Goal: Task Accomplishment & Management: Manage account settings

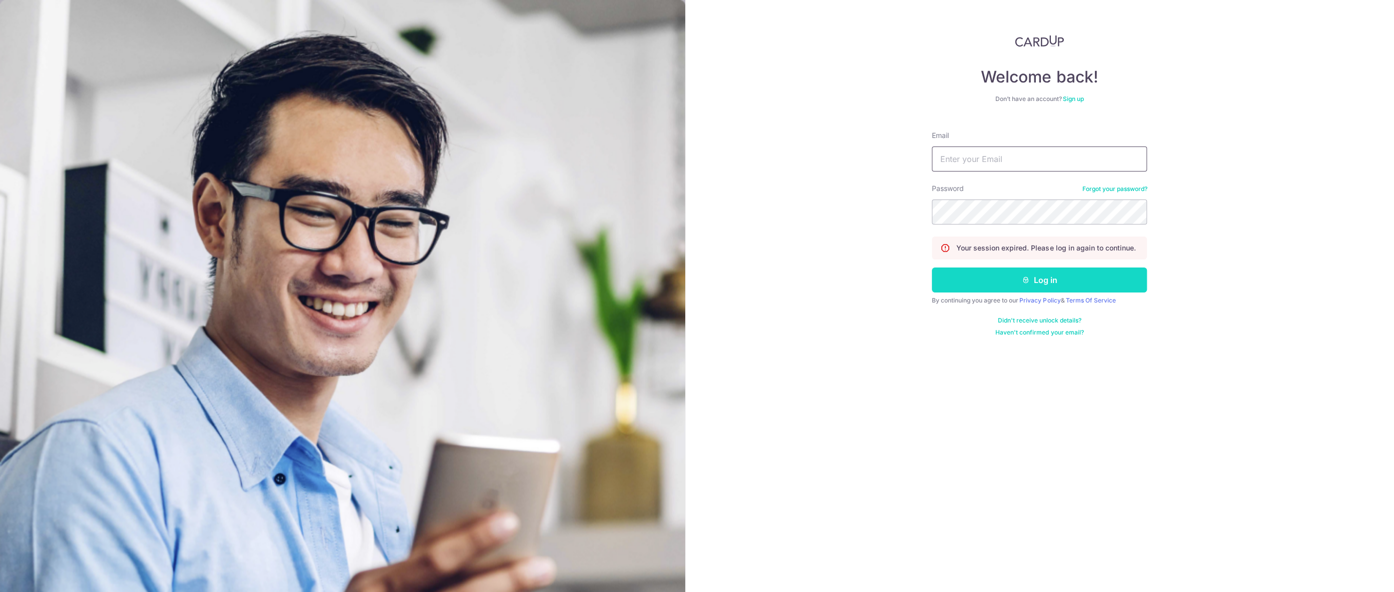
type input "[EMAIL_ADDRESS][DOMAIN_NAME]"
click at [966, 280] on button "Log in" at bounding box center [1039, 280] width 215 height 25
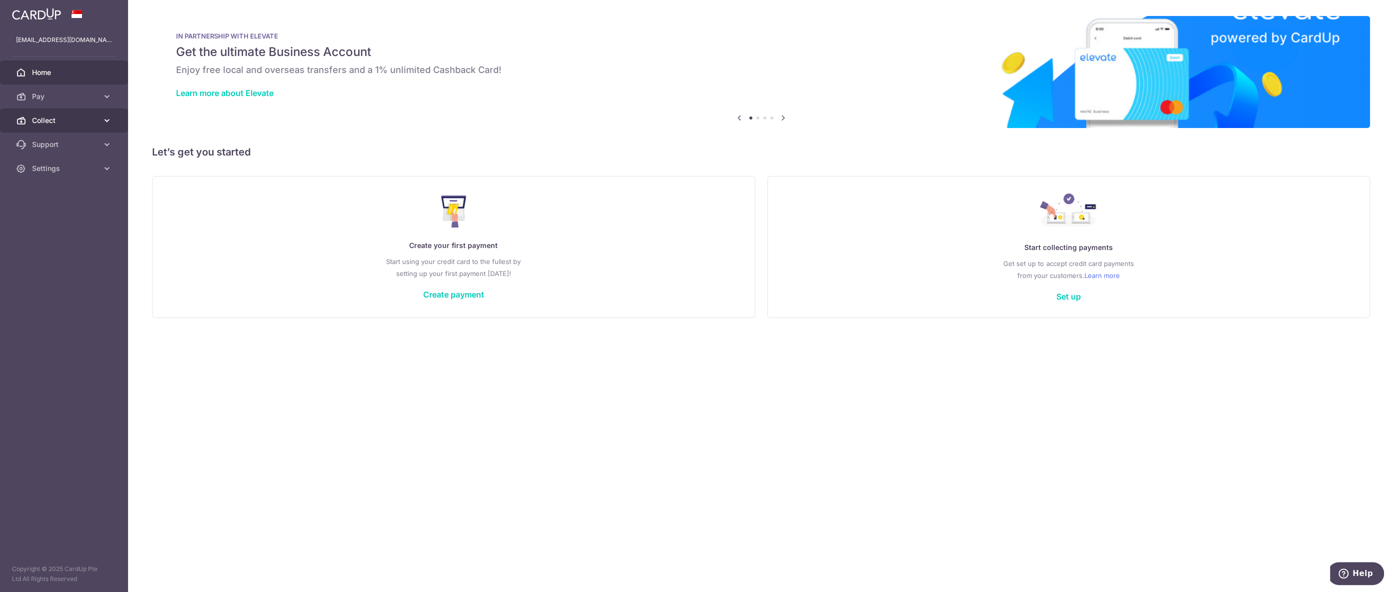
click at [71, 122] on span "Collect" at bounding box center [65, 121] width 66 height 10
click at [54, 143] on span "Dashboard" at bounding box center [65, 145] width 66 height 10
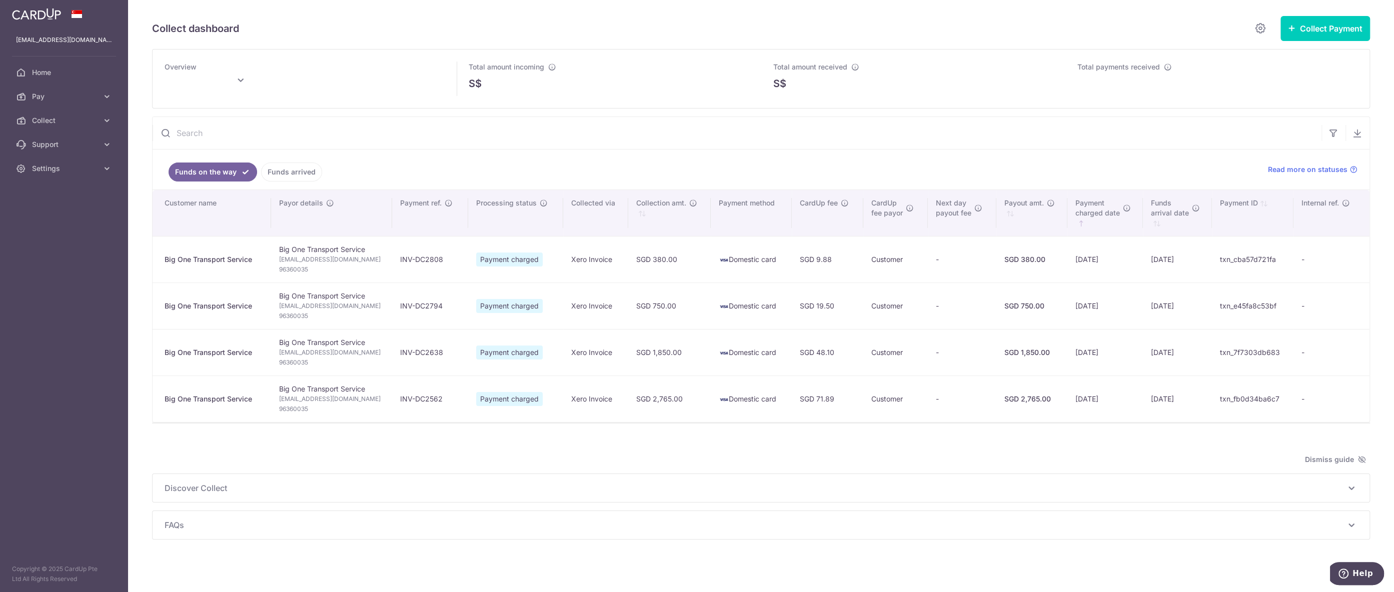
type input "September 2025"
